Goal: Task Accomplishment & Management: Manage account settings

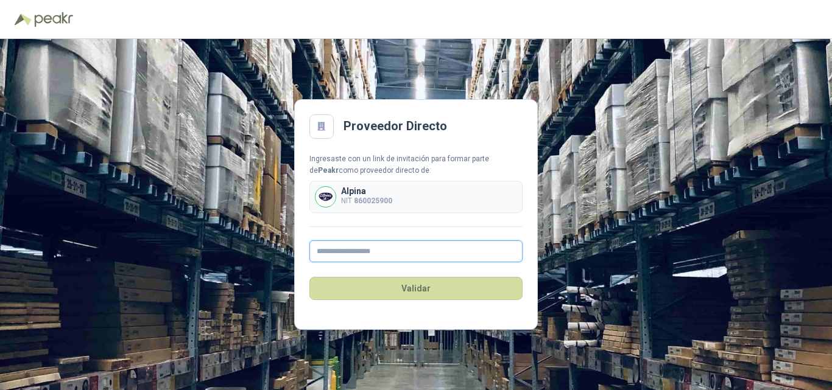
click at [379, 253] on input "text" at bounding box center [415, 251] width 213 height 22
type input "**********"
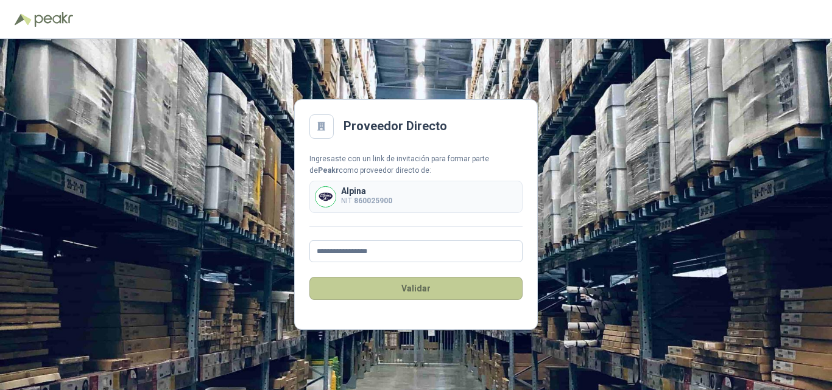
click at [420, 295] on button "Validar" at bounding box center [415, 288] width 213 height 23
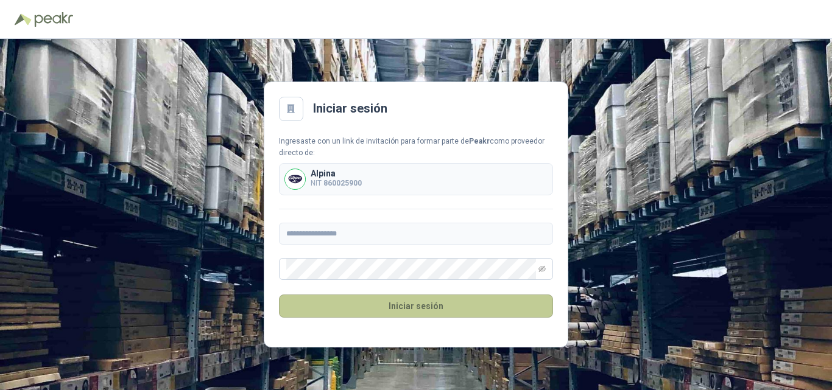
click at [414, 309] on button "Iniciar sesión" at bounding box center [416, 306] width 274 height 23
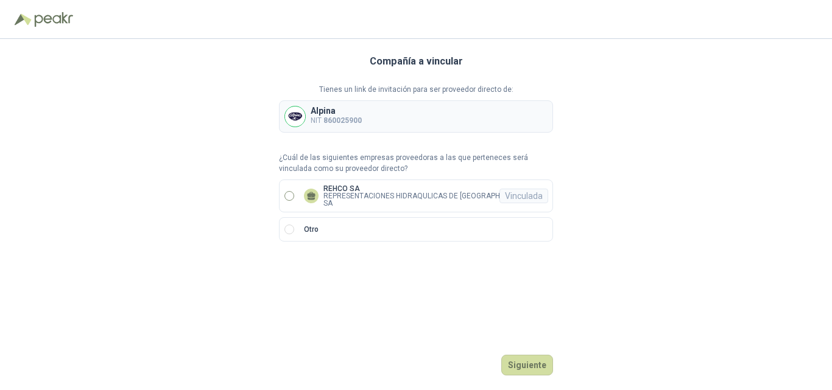
click at [388, 193] on p "REPRESENTACIONES HIDRAQULICAS DE [GEOGRAPHIC_DATA] SA" at bounding box center [430, 199] width 214 height 15
click at [529, 366] on button "Ingresar" at bounding box center [529, 365] width 48 height 21
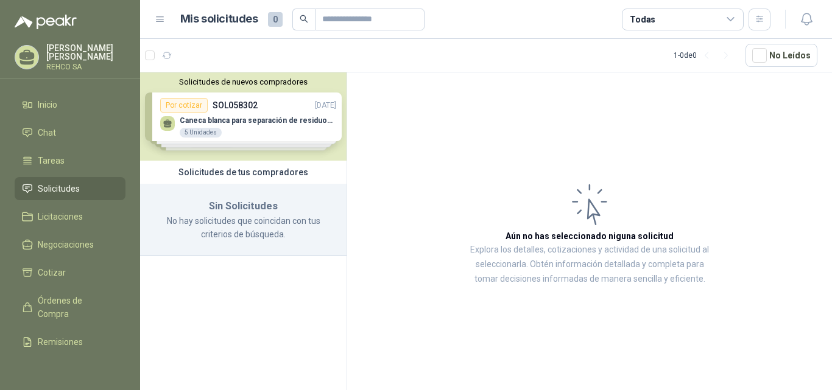
click at [274, 121] on div "Solicitudes de nuevos compradores Por cotizar SOL058302 [DATE] Caneca blanca pa…" at bounding box center [243, 116] width 206 height 88
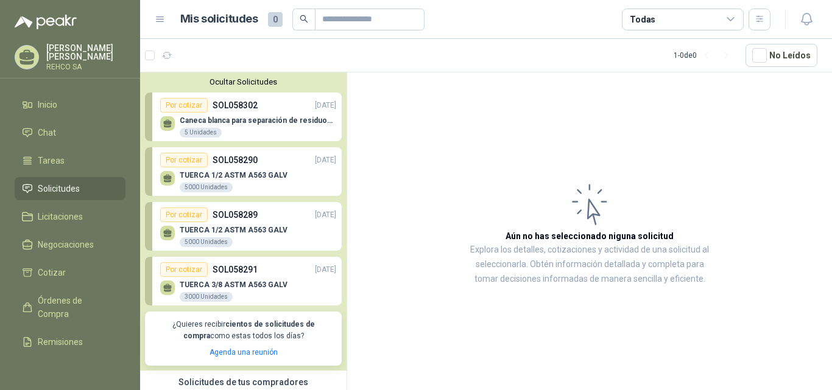
click at [281, 122] on p "Caneca blanca para separación de residuos 121 LT" at bounding box center [258, 120] width 156 height 9
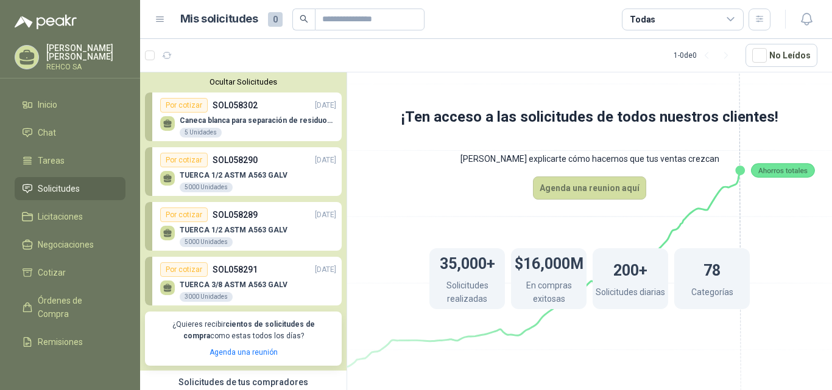
click at [244, 177] on p "TUERCA 1/2 ASTM A563 GALV" at bounding box center [234, 175] width 108 height 9
click at [242, 228] on p "TUERCA 1/2 ASTM A563 GALV" at bounding box center [234, 230] width 108 height 9
click at [243, 268] on p "SOL058291" at bounding box center [234, 269] width 45 height 13
click at [49, 185] on span "Solicitudes" at bounding box center [59, 188] width 42 height 13
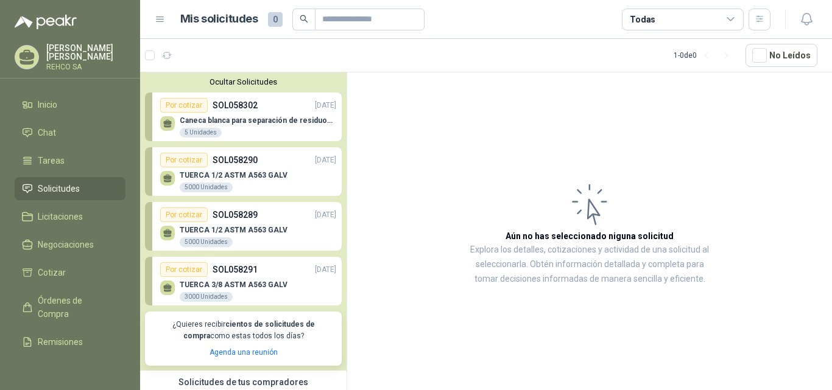
click at [169, 107] on div "Por cotizar" at bounding box center [183, 105] width 47 height 15
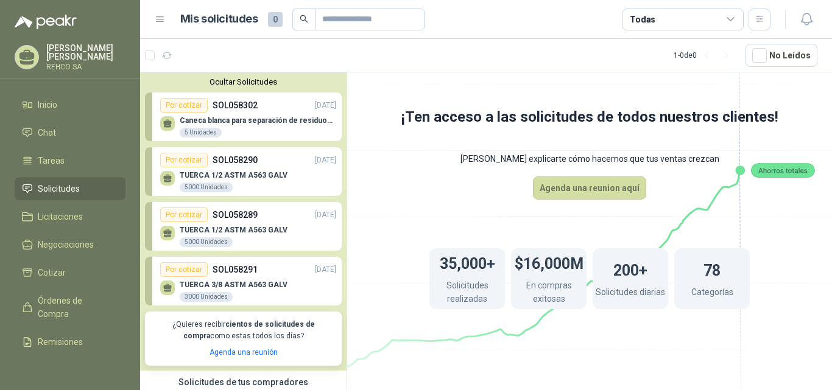
click at [169, 127] on icon at bounding box center [167, 126] width 7 height 2
click at [164, 178] on icon at bounding box center [167, 176] width 9 height 5
drag, startPoint x: 165, startPoint y: 228, endPoint x: 170, endPoint y: 251, distance: 23.0
click at [165, 228] on div at bounding box center [167, 233] width 15 height 15
click at [169, 291] on icon at bounding box center [167, 290] width 7 height 2
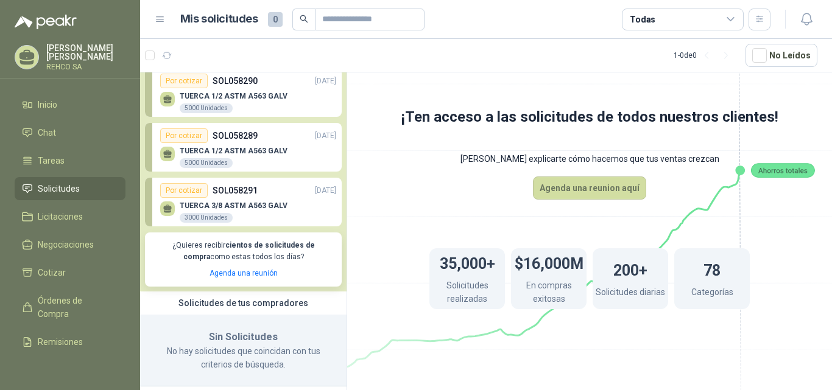
scroll to position [89, 0]
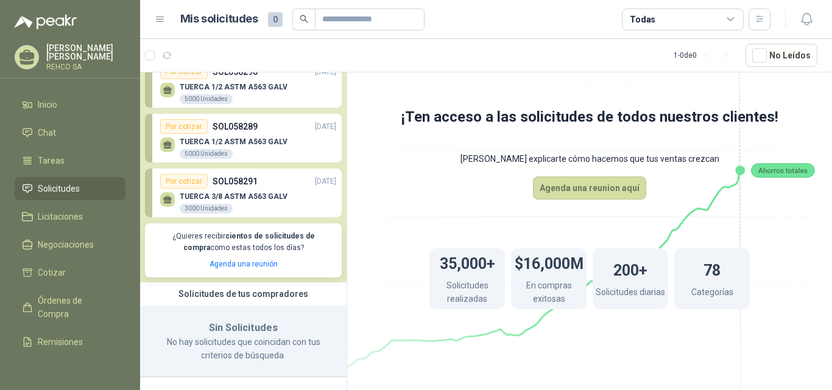
click at [185, 205] on div "3000 Unidades" at bounding box center [206, 209] width 53 height 10
click at [170, 202] on icon at bounding box center [167, 202] width 7 height 2
click at [183, 183] on div "Por cotizar" at bounding box center [183, 181] width 47 height 15
click at [242, 183] on p "SOL058291" at bounding box center [234, 181] width 45 height 13
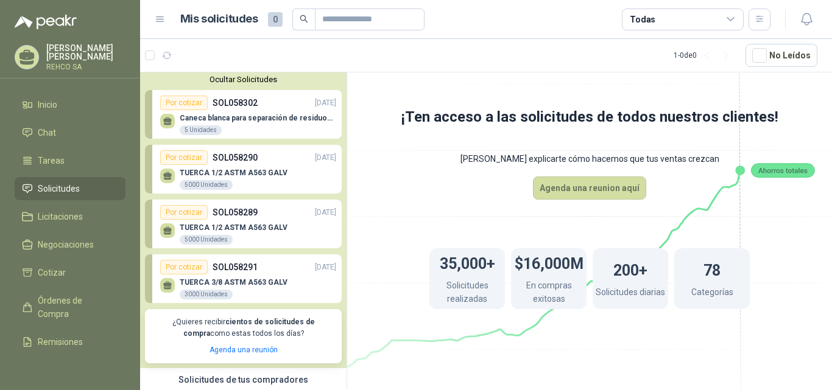
scroll to position [0, 0]
